Goal: Task Accomplishment & Management: Complete application form

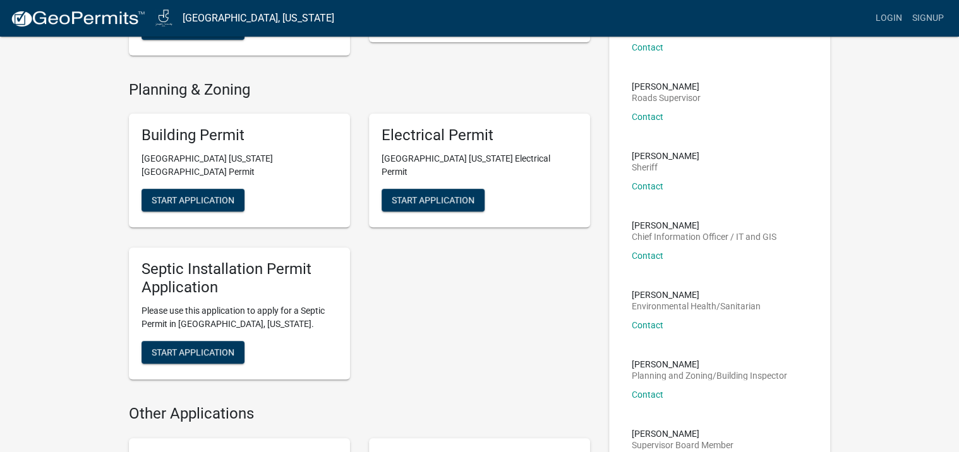
scroll to position [165, 0]
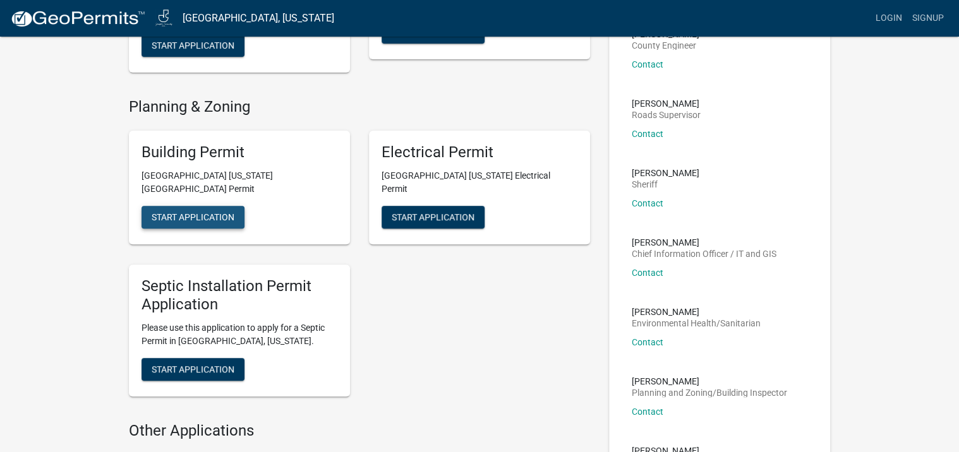
click at [204, 212] on span "Start Application" at bounding box center [193, 217] width 83 height 10
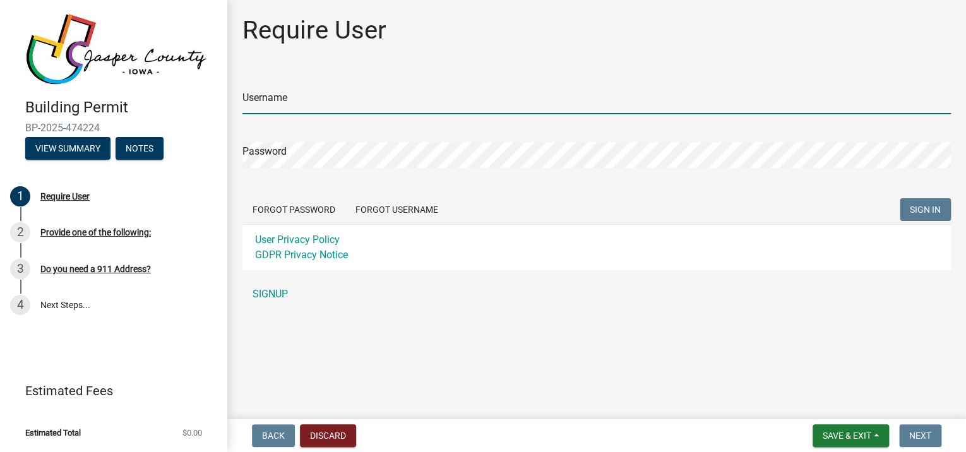
type input "[PERSON_NAME][EMAIL_ADDRESS][DOMAIN_NAME]"
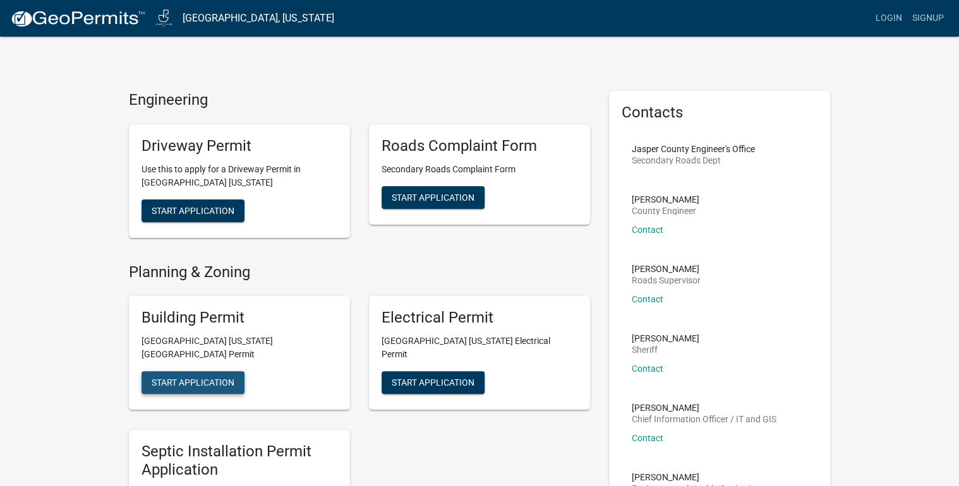
click at [210, 378] on span "Start Application" at bounding box center [193, 383] width 83 height 10
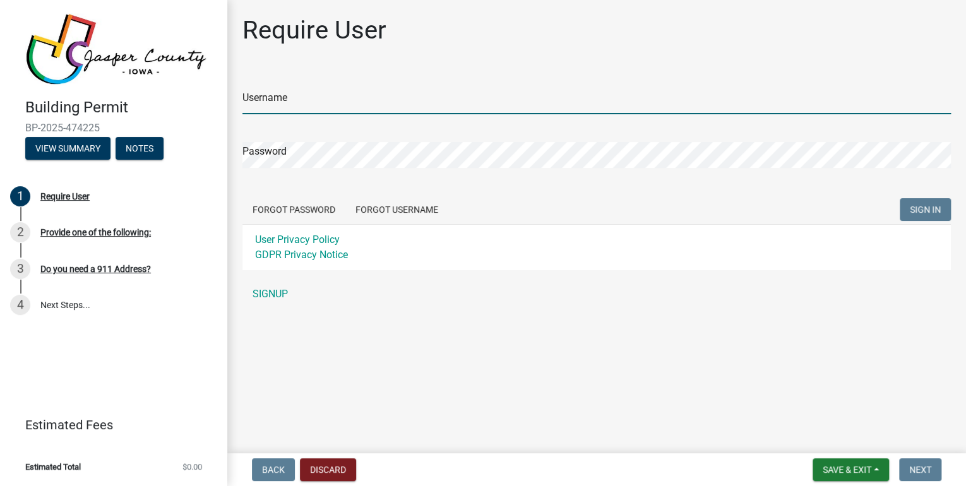
type input "[PERSON_NAME][EMAIL_ADDRESS][DOMAIN_NAME]"
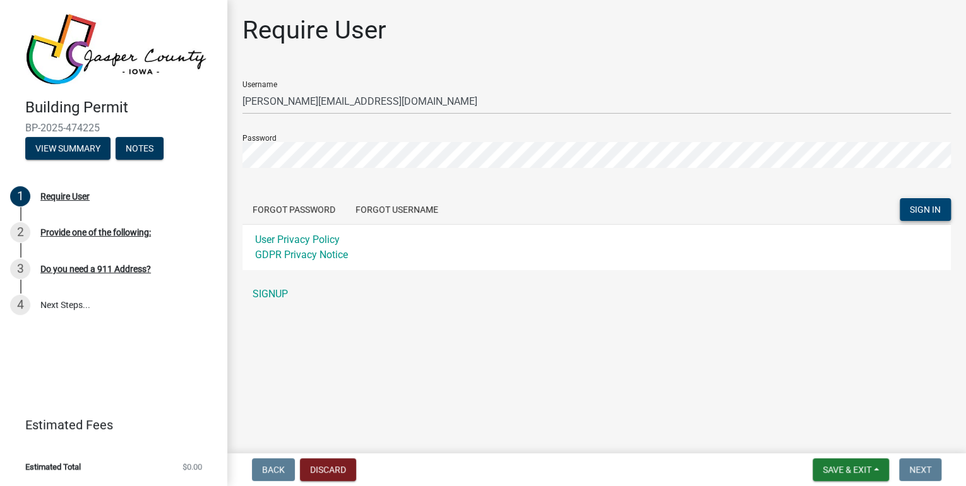
click at [919, 210] on span "SIGN IN" at bounding box center [925, 210] width 31 height 10
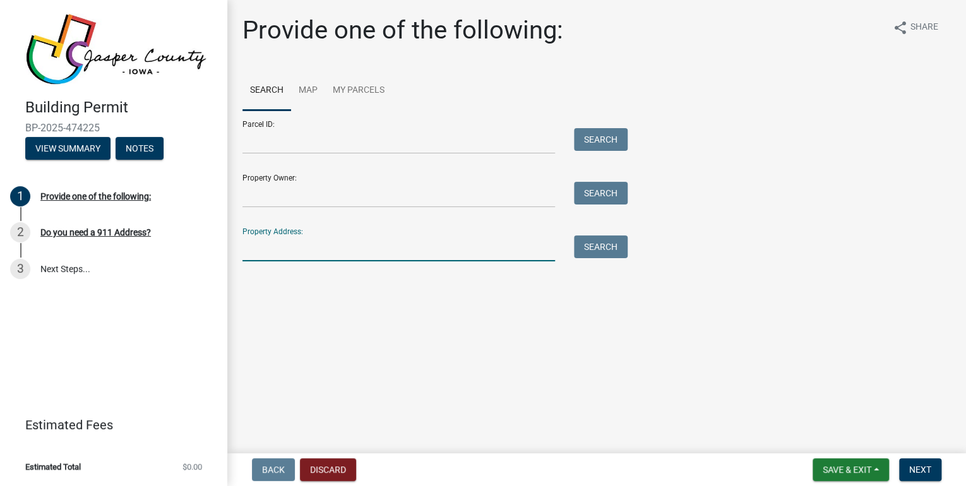
click at [312, 250] on input "Property Address:" at bounding box center [398, 249] width 313 height 26
type input "2"
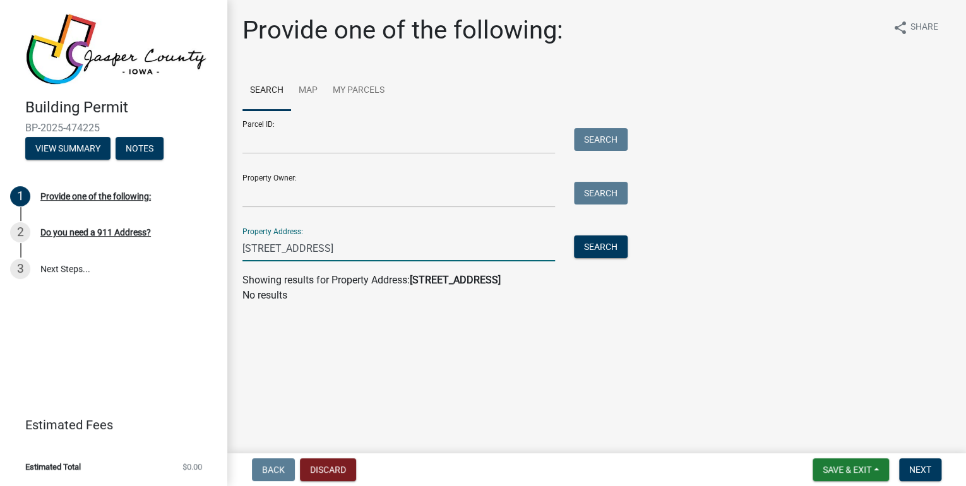
type input "909 37th St Sw"
click at [438, 282] on strong "909 37th St Sw" at bounding box center [455, 280] width 91 height 12
drag, startPoint x: 374, startPoint y: 248, endPoint x: 203, endPoint y: 263, distance: 171.8
click at [203, 263] on div "Building Permit BP-2025-474225 View Summary Notes 1 Provide one of the followin…" at bounding box center [483, 243] width 966 height 486
click at [321, 189] on input "Property Owner:" at bounding box center [398, 195] width 313 height 26
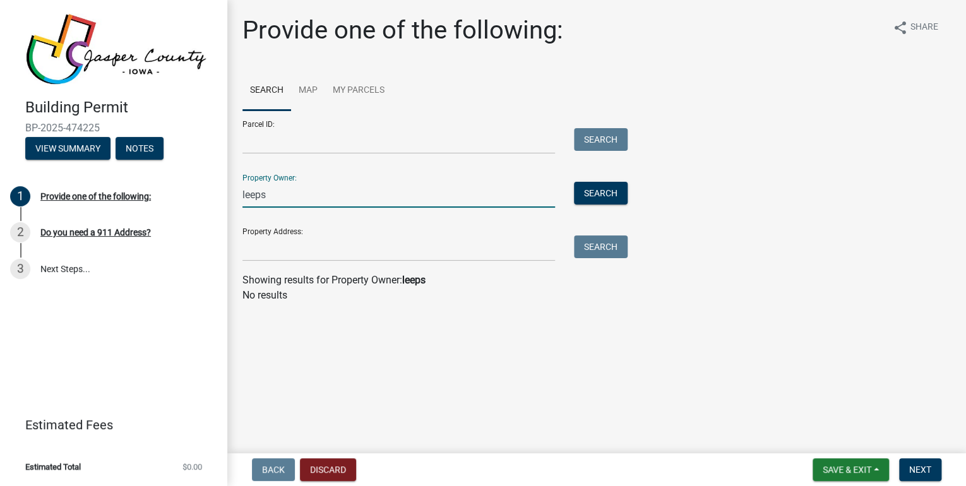
type input "leeps"
